Goal: Task Accomplishment & Management: Manage account settings

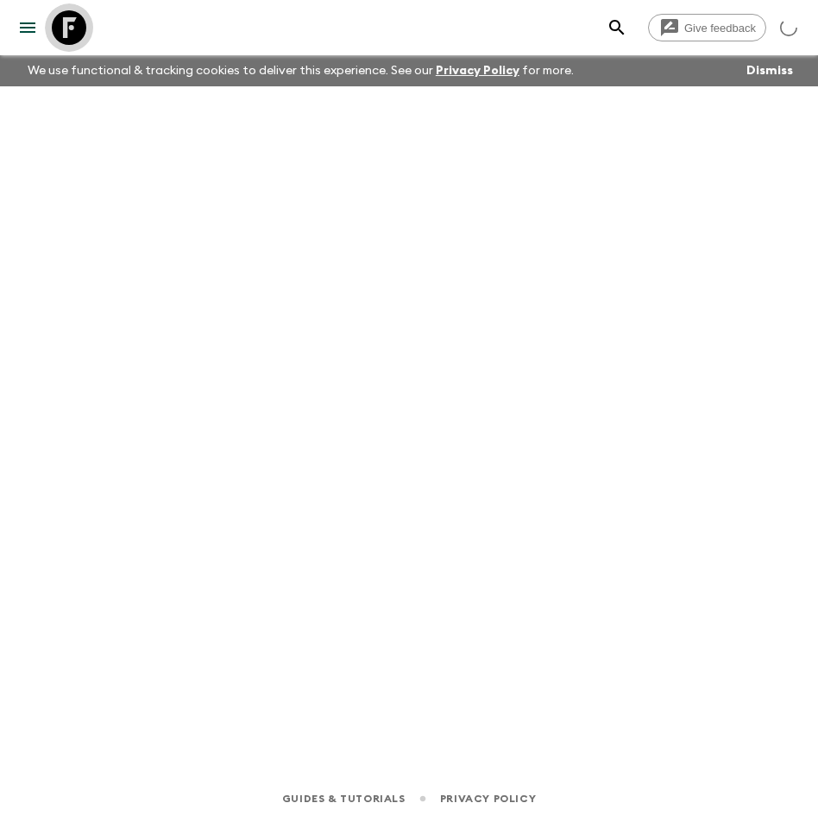
click at [73, 39] on icon at bounding box center [69, 27] width 35 height 35
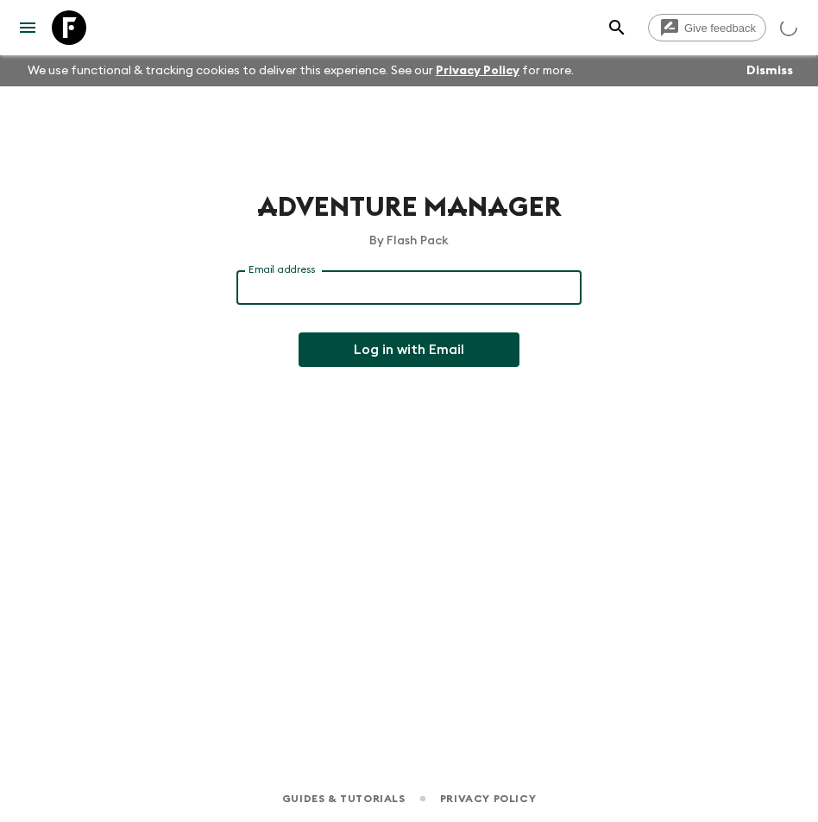
click at [395, 285] on input "Email address" at bounding box center [409, 287] width 345 height 35
type input "[PERSON_NAME][EMAIL_ADDRESS][DOMAIN_NAME]"
click at [405, 341] on button "Log in with Email" at bounding box center [409, 349] width 221 height 35
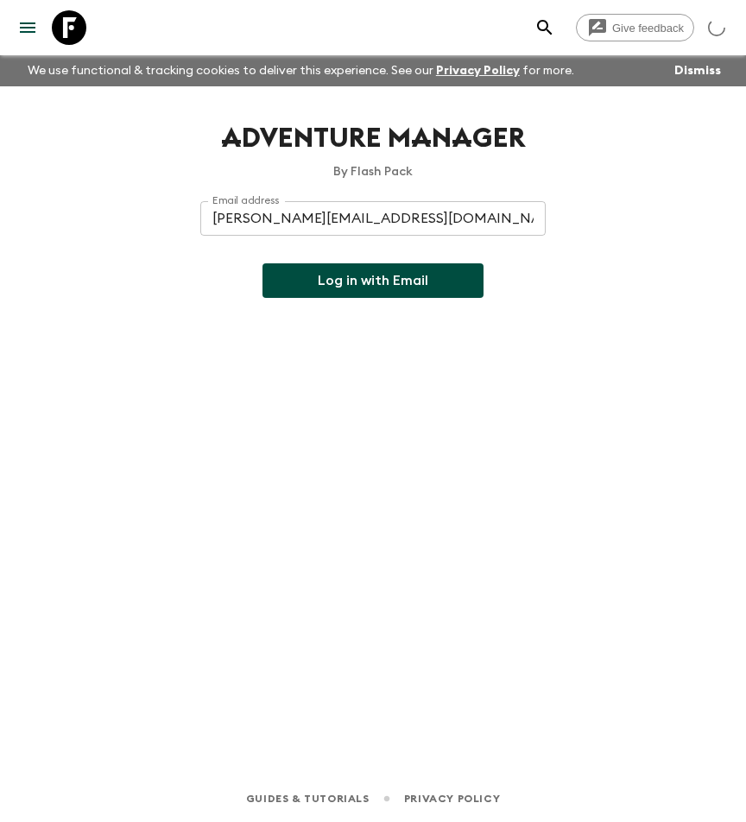
click at [369, 277] on button "Log in with Email" at bounding box center [372, 280] width 221 height 35
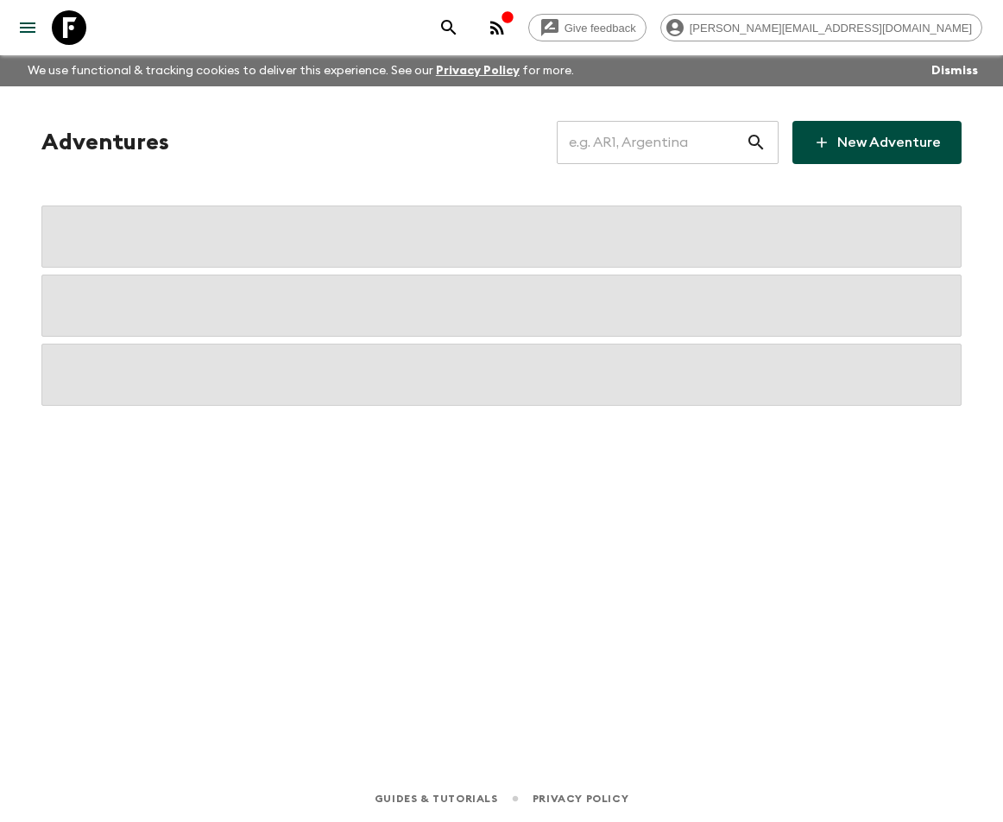
click at [653, 155] on input "text" at bounding box center [651, 142] width 189 height 48
type input "in"
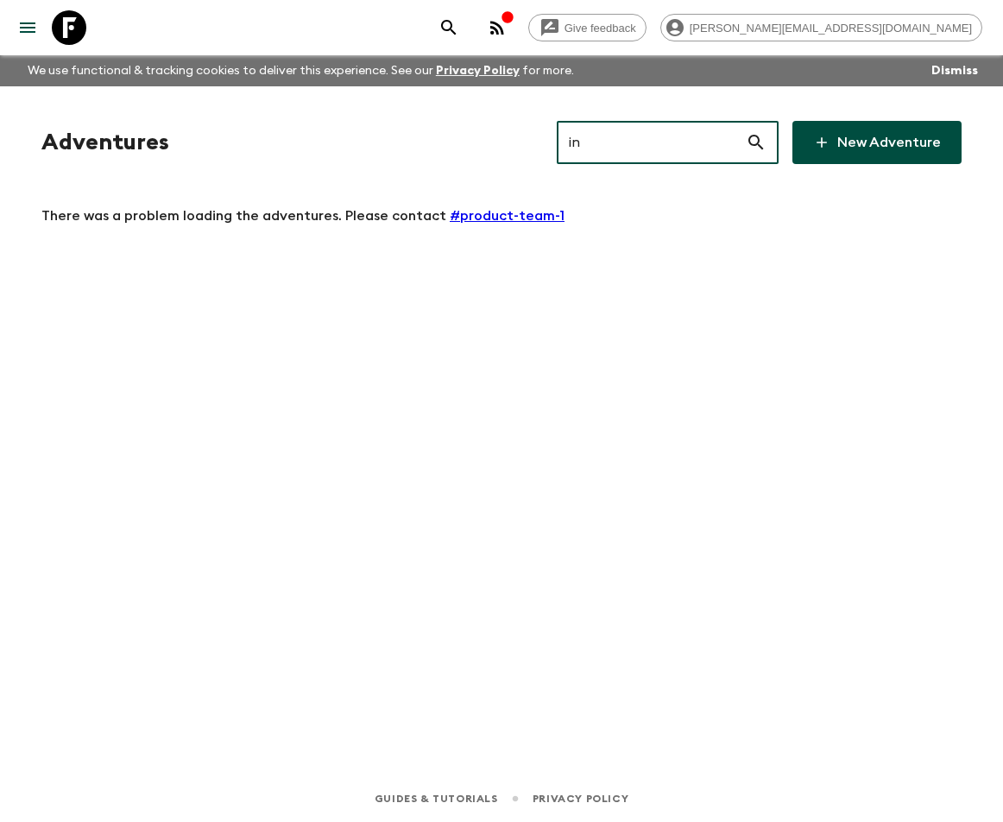
click at [15, 27] on button "menu" at bounding box center [27, 27] width 35 height 35
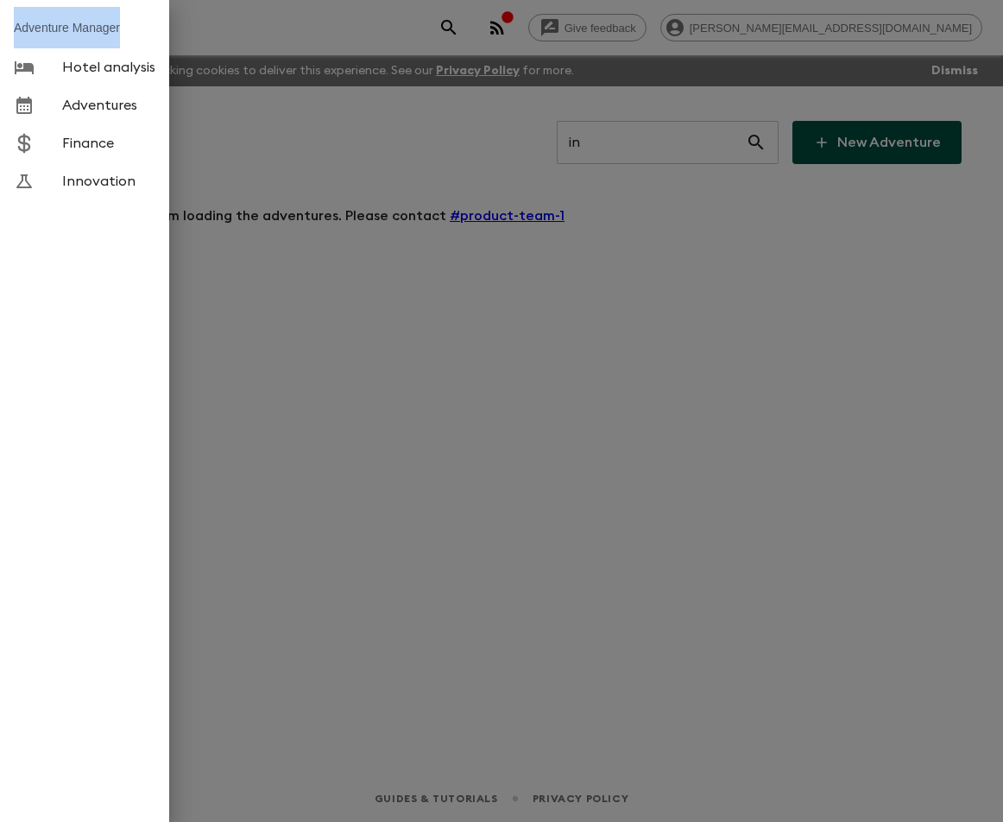
drag, startPoint x: 108, startPoint y: 29, endPoint x: 8, endPoint y: 28, distance: 100.2
click at [8, 28] on li "Adventure Manager" at bounding box center [84, 27] width 169 height 41
copy li "Adventure Manager"
